Goal: Information Seeking & Learning: Find specific fact

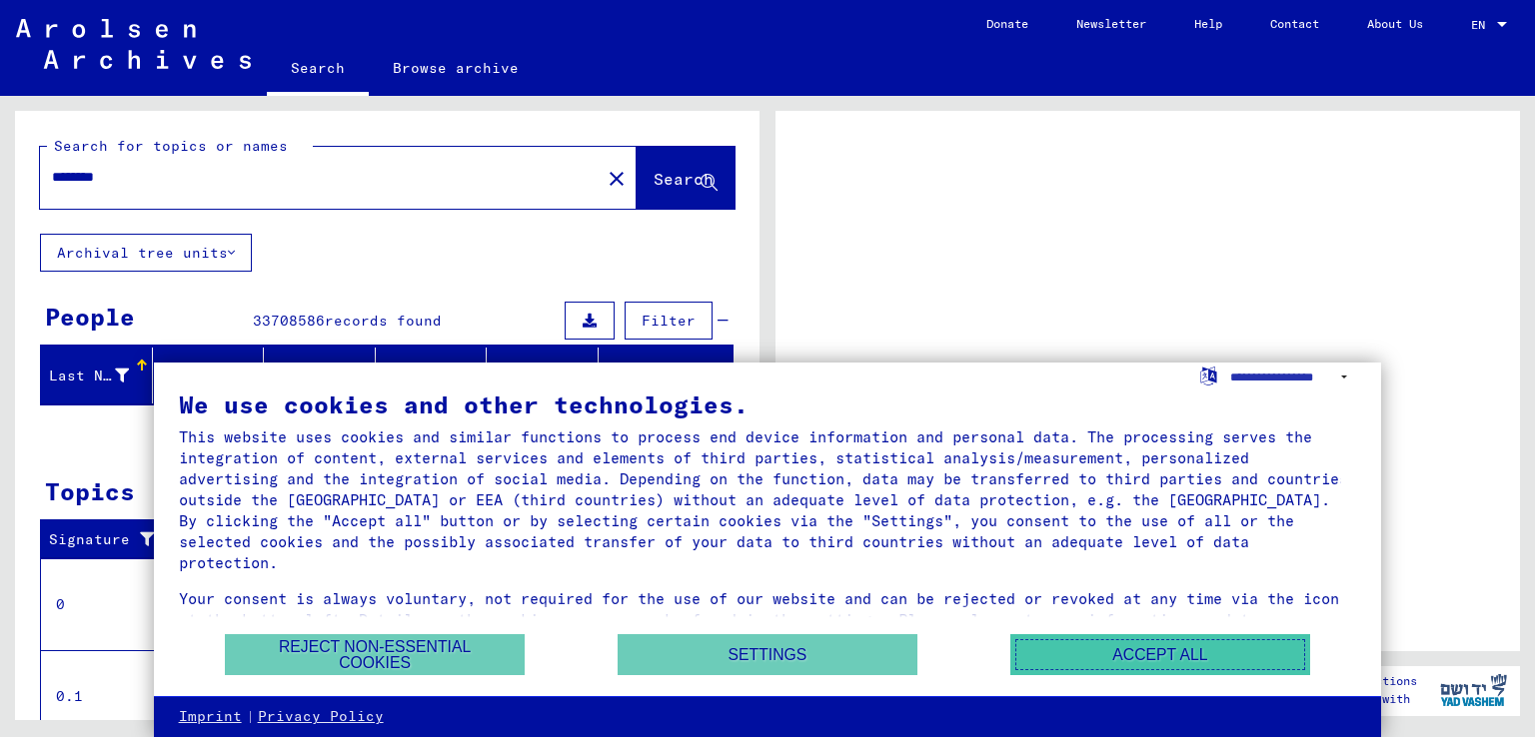
click at [1235, 659] on button "Accept all" at bounding box center [1160, 654] width 300 height 41
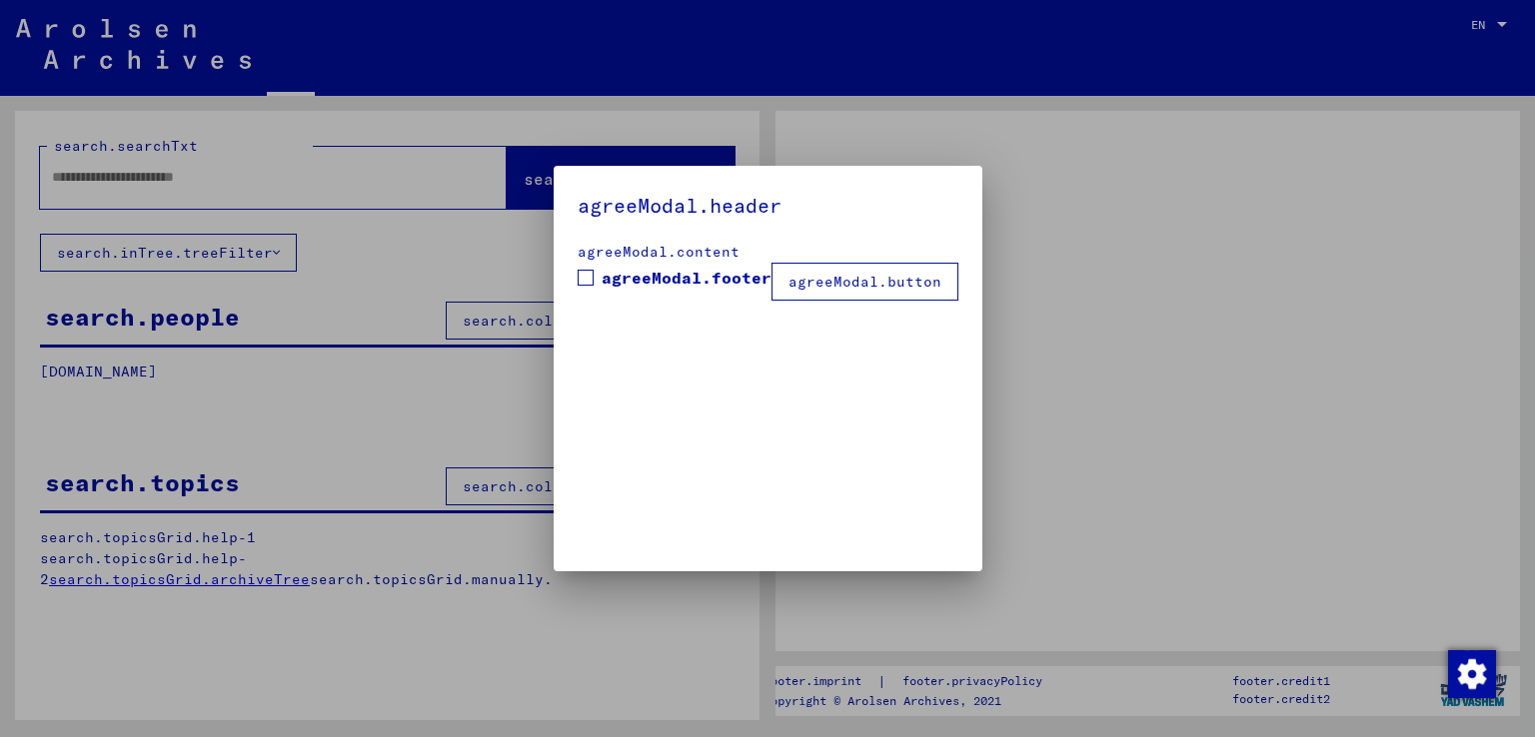
type input "********"
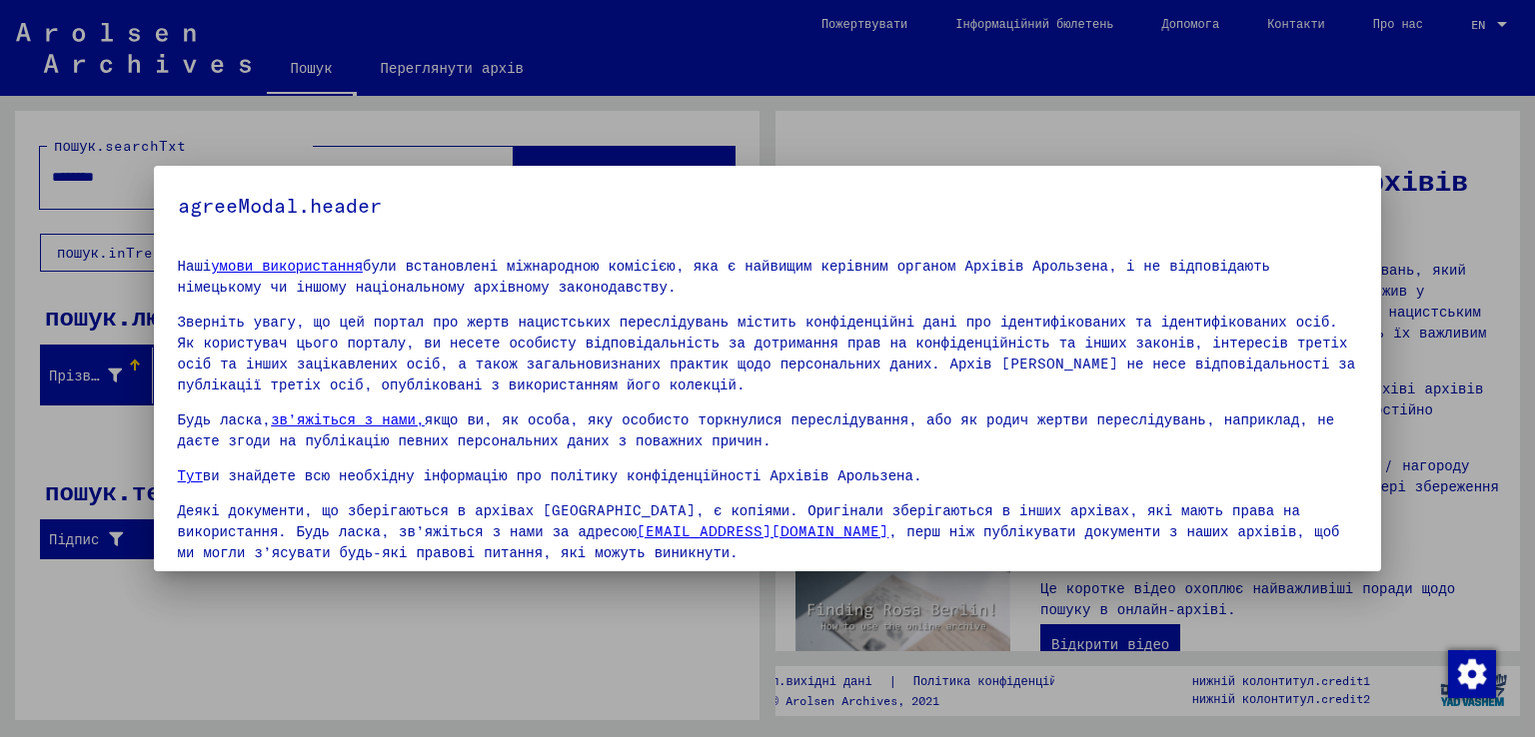
click at [826, 119] on div at bounding box center [767, 368] width 1535 height 737
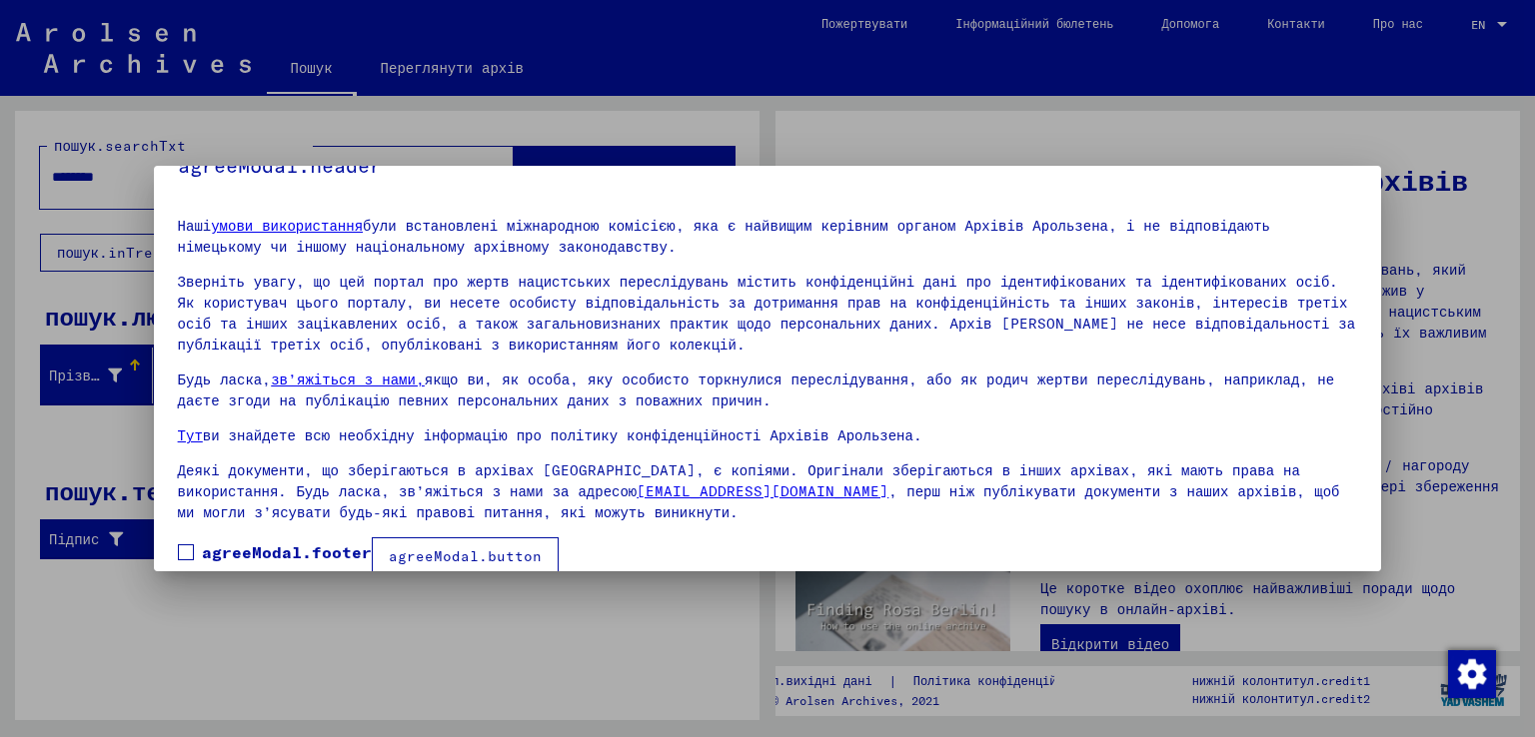
scroll to position [67, 0]
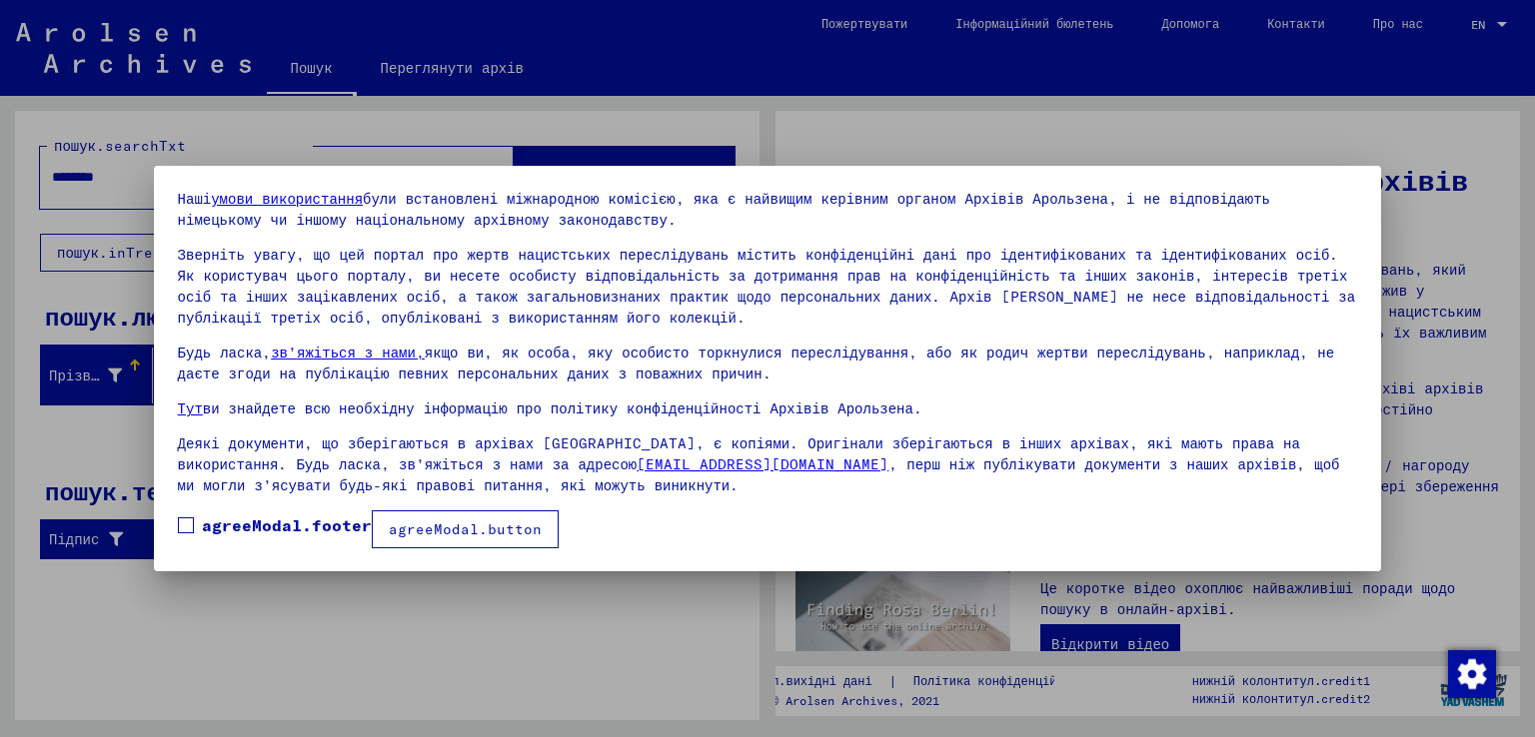
click at [195, 524] on label "agreeModal.footer" at bounding box center [275, 526] width 194 height 24
click at [452, 531] on font "agreeModal.button" at bounding box center [465, 529] width 153 height 18
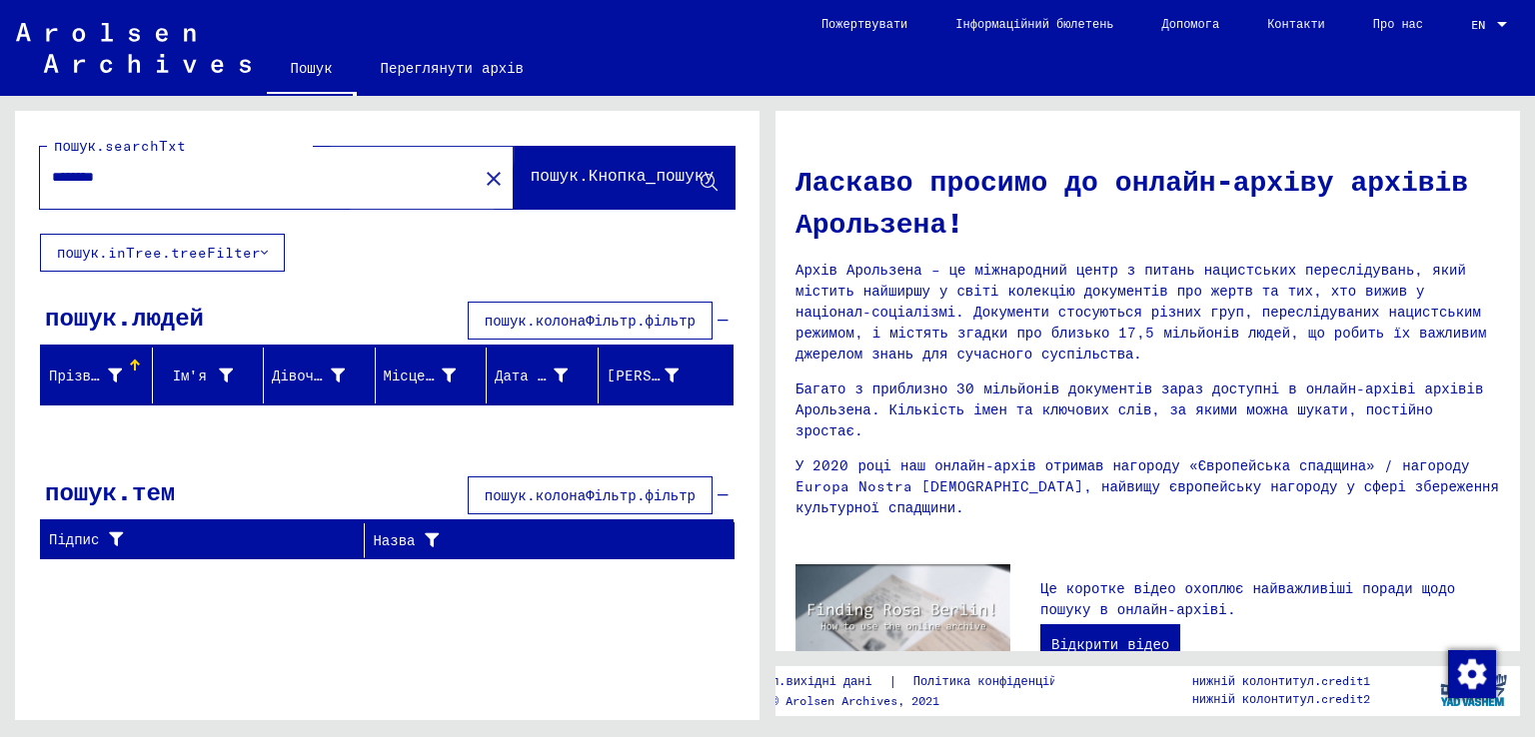
click at [626, 176] on font "пошук.Кнопка_пошуку" at bounding box center [621, 175] width 183 height 20
click at [627, 176] on font "пошук.Кнопка_пошуку" at bounding box center [621, 175] width 183 height 20
click at [627, 175] on font "пошук.Кнопка_пошуку" at bounding box center [621, 175] width 183 height 20
drag, startPoint x: 627, startPoint y: 173, endPoint x: 712, endPoint y: 181, distance: 85.3
click at [712, 181] on span "пошук.Кнопка_пошуку" at bounding box center [623, 180] width 187 height 21
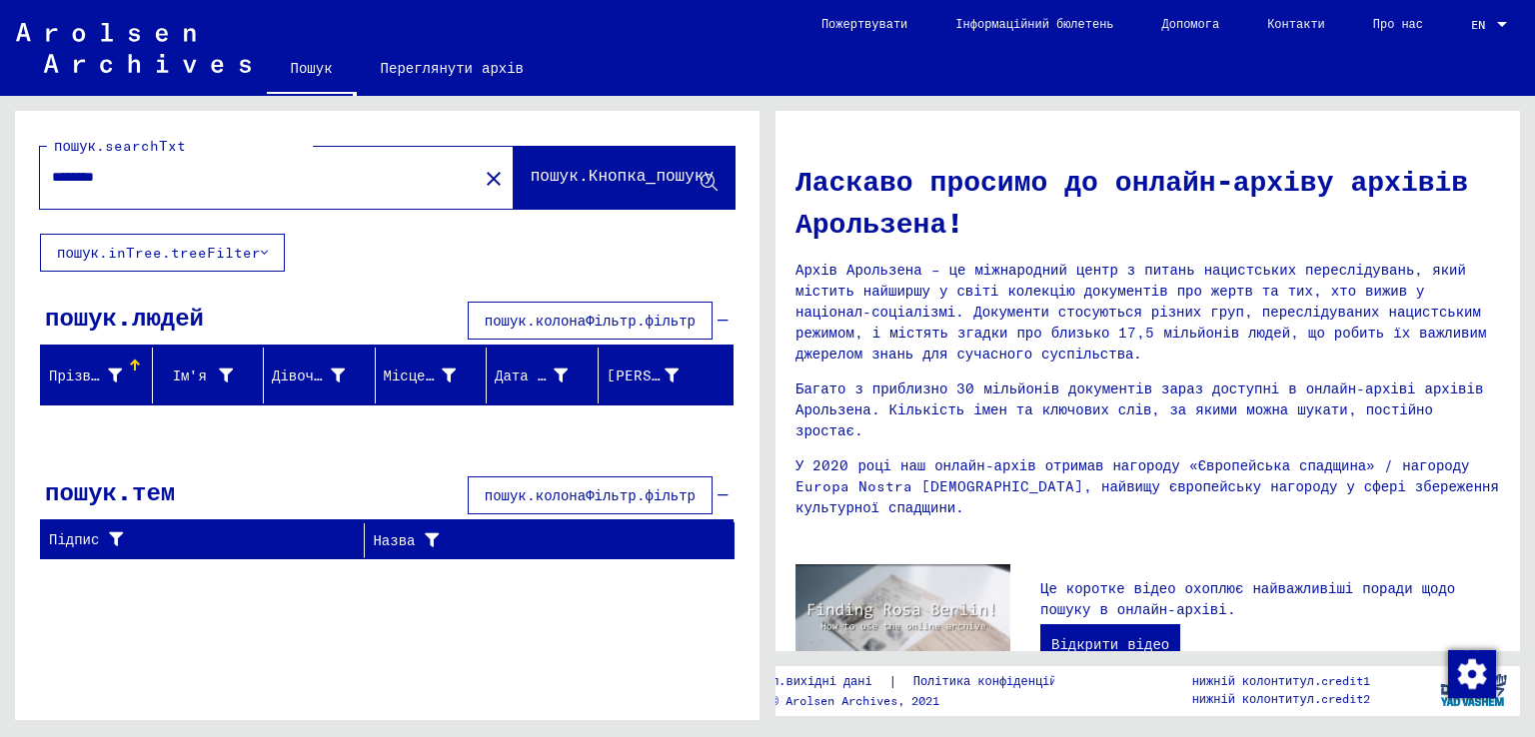
click at [356, 179] on input "********" at bounding box center [253, 177] width 402 height 21
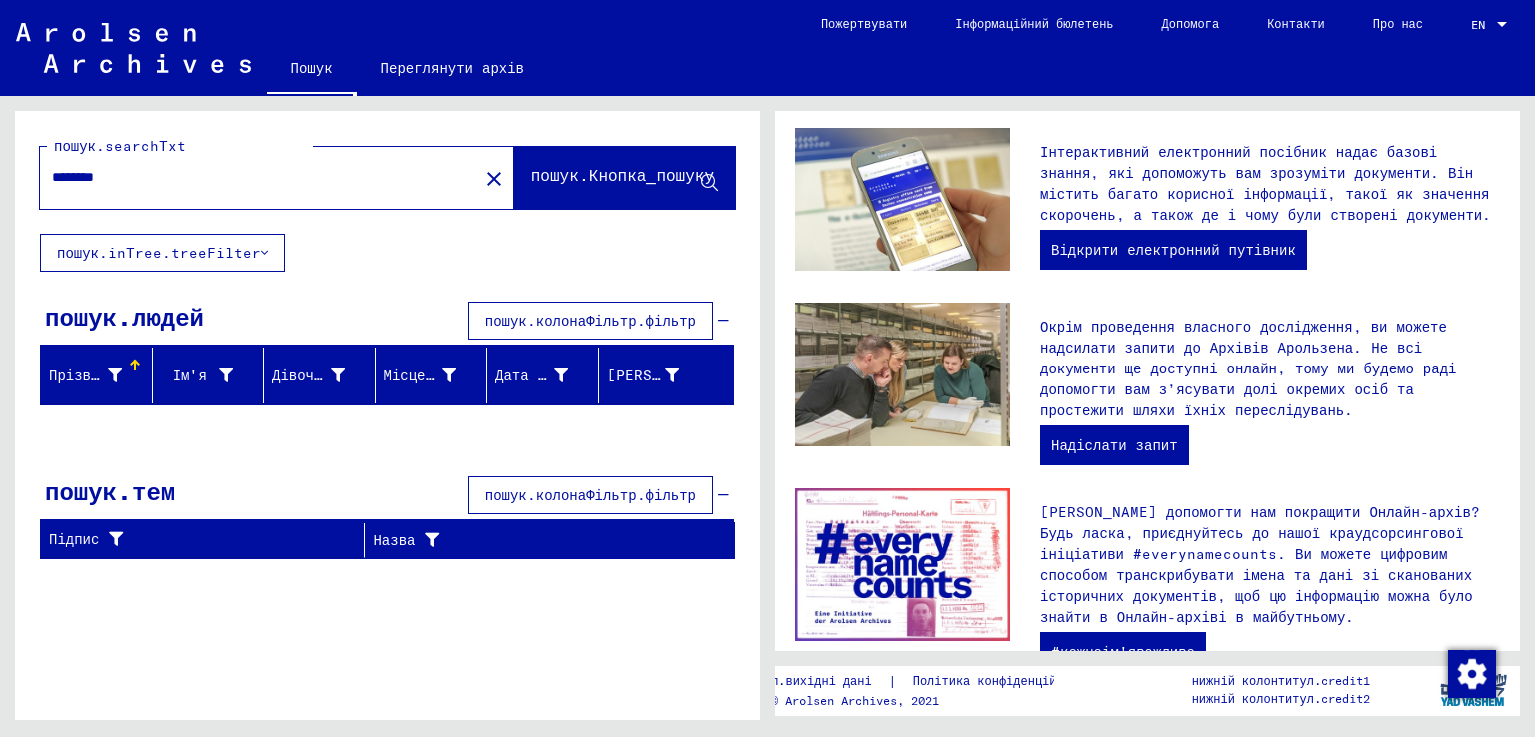
scroll to position [654, 0]
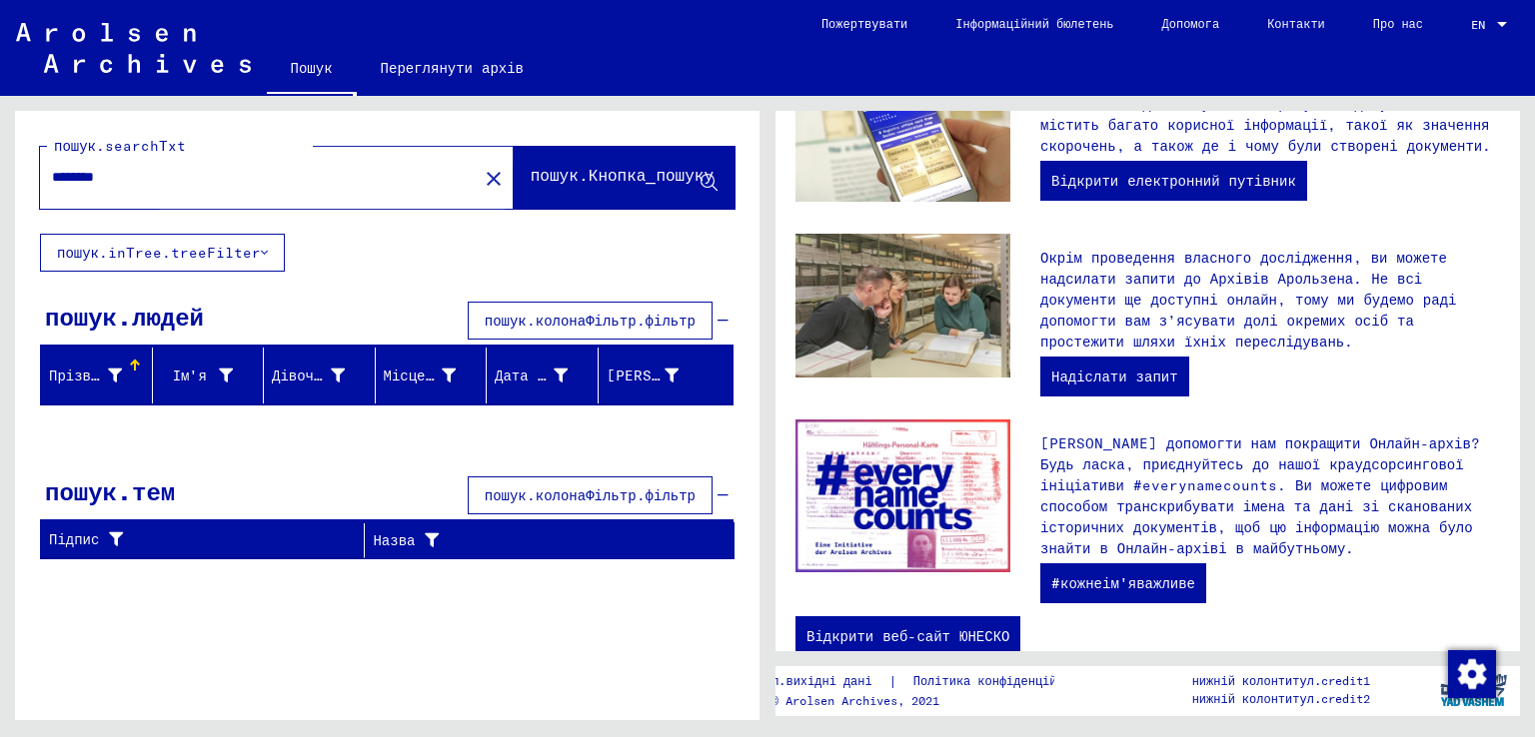
click at [536, 179] on font "пошук.Кнопка_пошуку" at bounding box center [621, 175] width 183 height 20
click at [539, 177] on font "пошук.Кнопка_пошуку" at bounding box center [621, 175] width 183 height 20
click at [543, 173] on font "пошук.Кнопка_пошуку" at bounding box center [621, 175] width 183 height 20
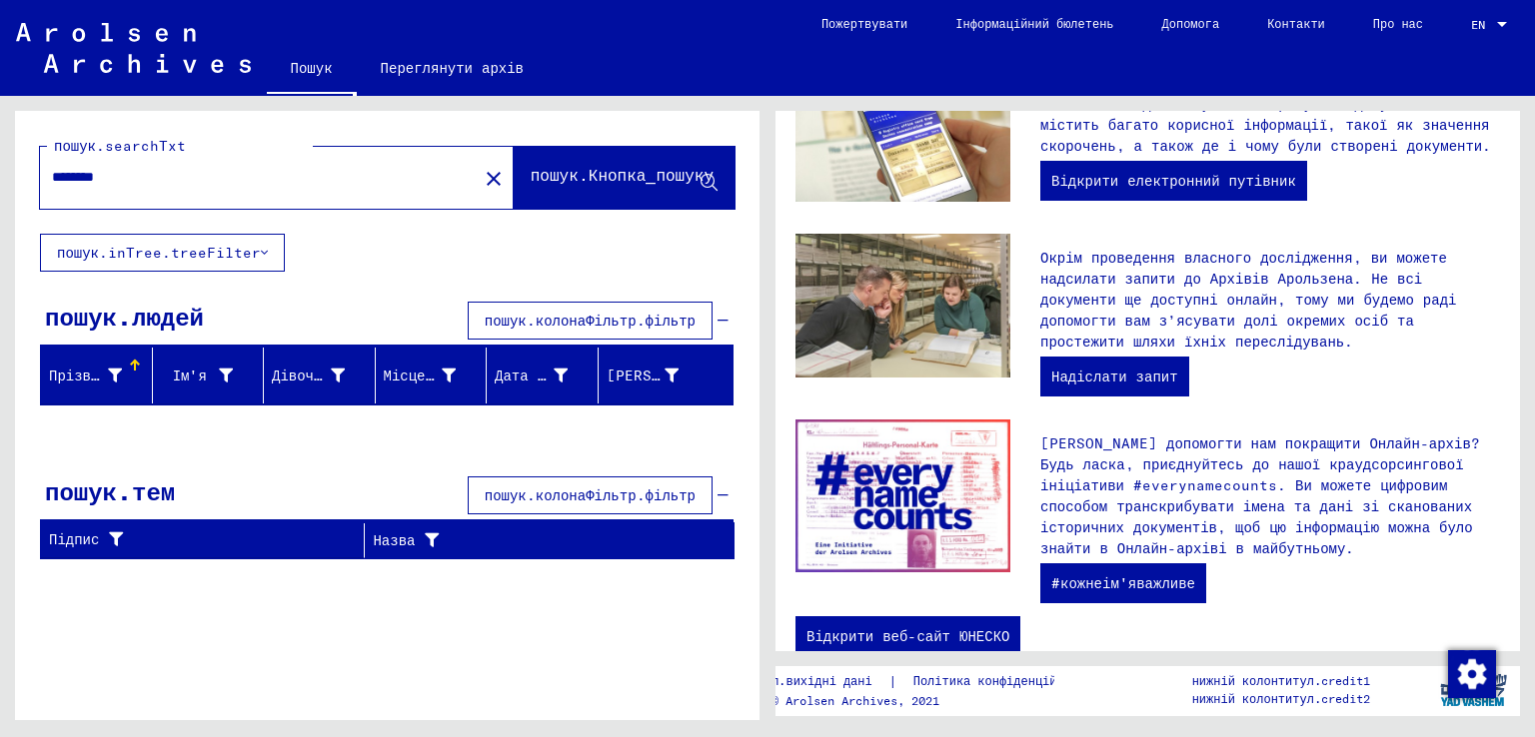
click at [216, 246] on font "пошук.inTree.treeFilter" at bounding box center [159, 253] width 204 height 18
